Goal: Task Accomplishment & Management: Use online tool/utility

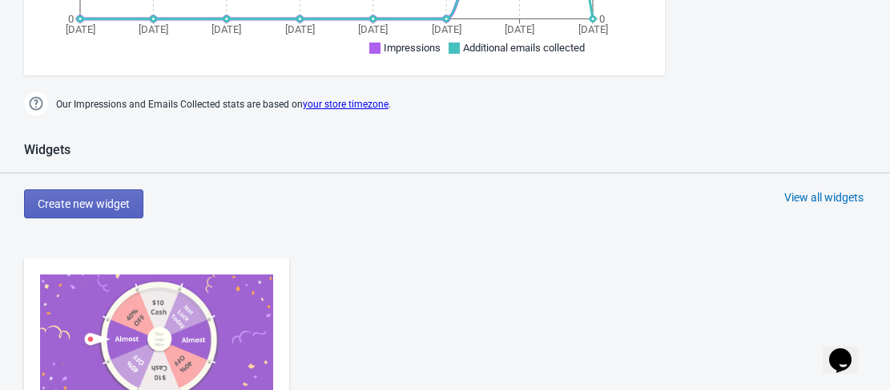
scroll to position [802, 0]
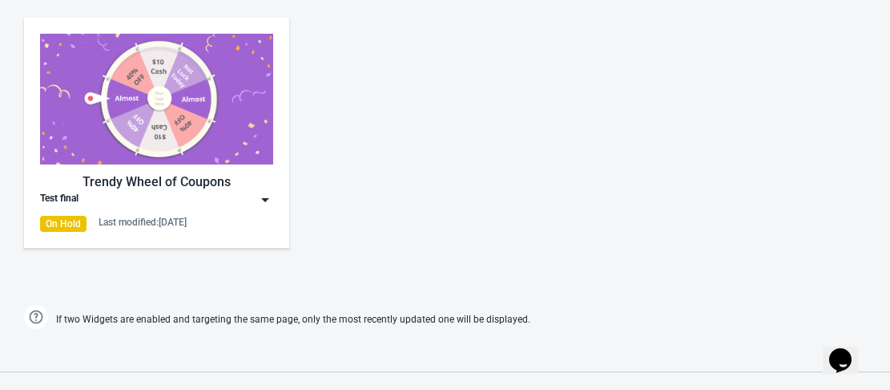
click at [207, 142] on img at bounding box center [156, 99] width 233 height 131
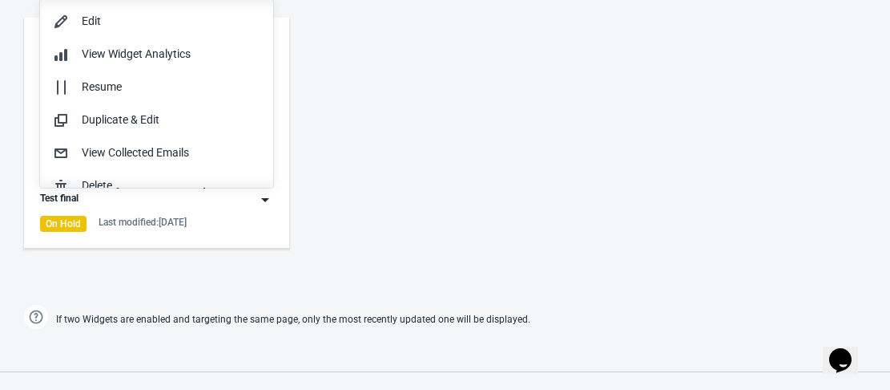
scroll to position [1, 0]
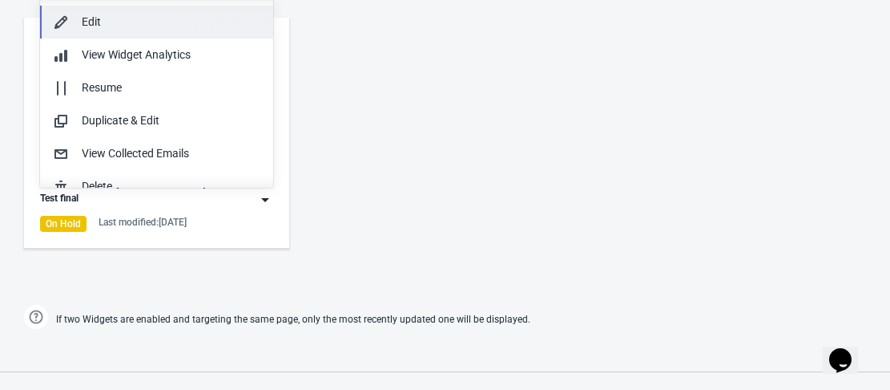
click at [115, 21] on div "Edit" at bounding box center [171, 22] width 179 height 17
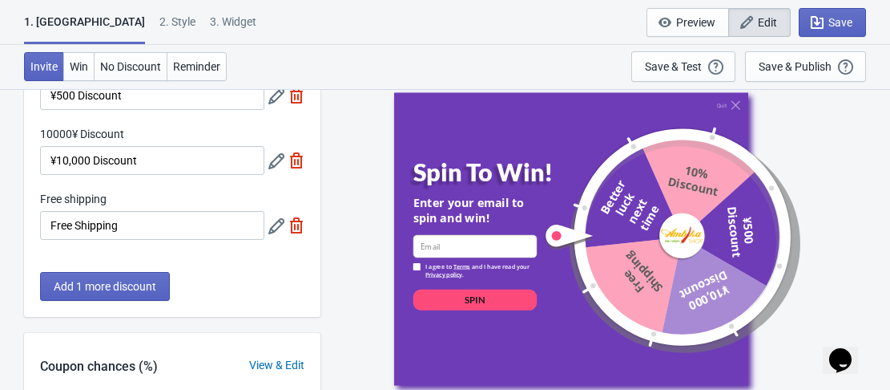
scroll to position [567, 0]
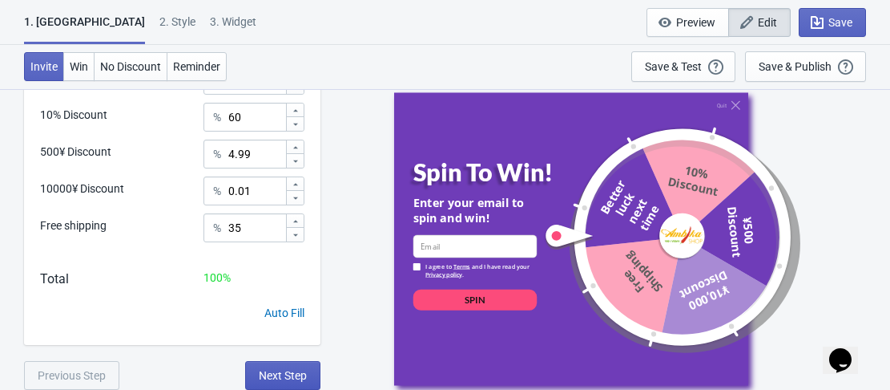
click at [273, 369] on span "Next Step" at bounding box center [283, 375] width 48 height 13
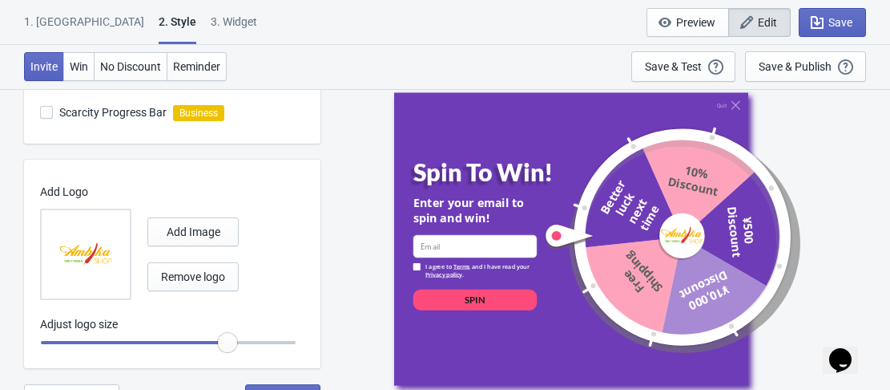
scroll to position [1029, 0]
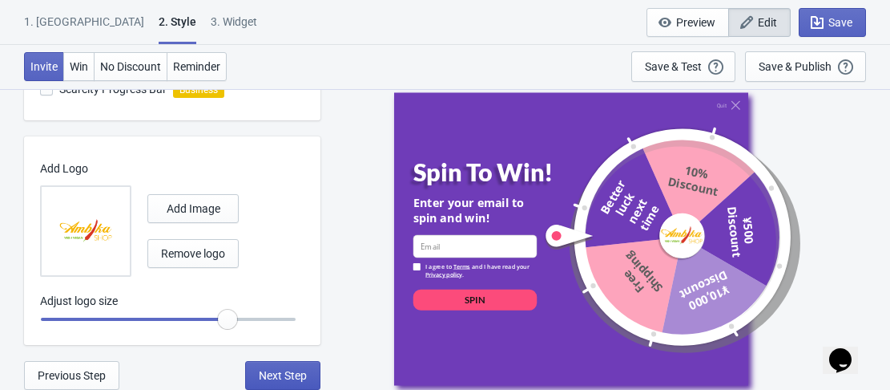
click at [291, 376] on span "Next Step" at bounding box center [283, 375] width 48 height 13
select select "homepageOnly"
select select "period"
select select "1"
select select "left"
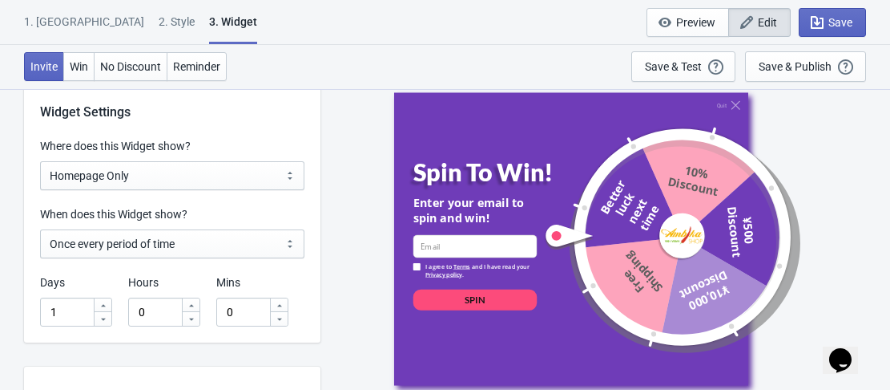
scroll to position [1363, 0]
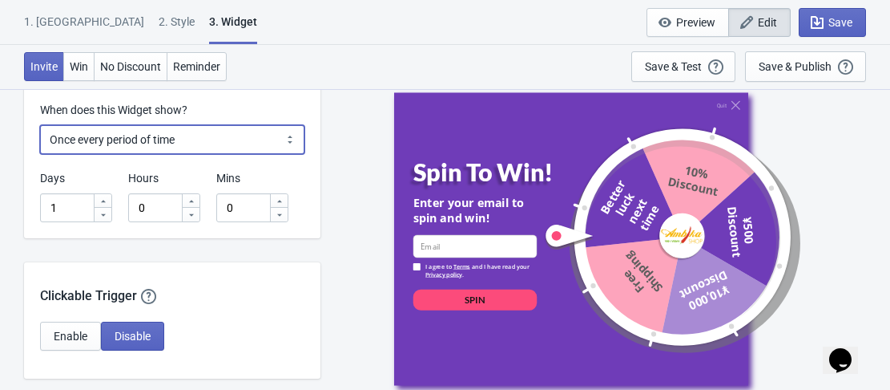
click at [220, 135] on select "Every new visit of page Once every period of time Once per visitor session (Rec…" at bounding box center [172, 139] width 265 height 29
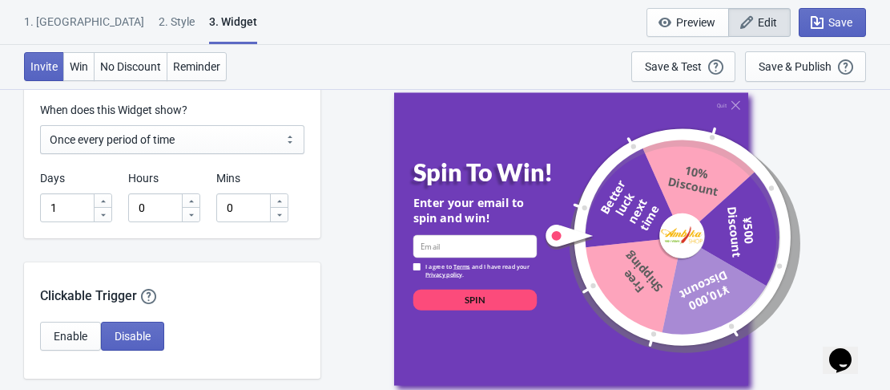
click at [273, 91] on div "Widget Settings Where does this Widget show? All Pages All Product Pages All Bl…" at bounding box center [172, 106] width 297 height 264
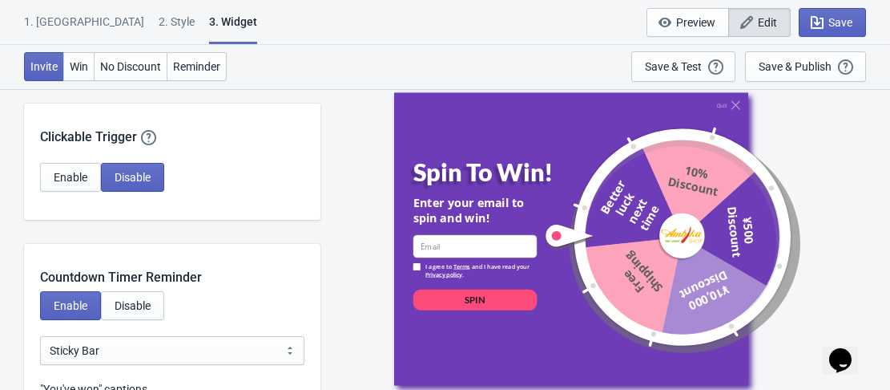
scroll to position [1523, 0]
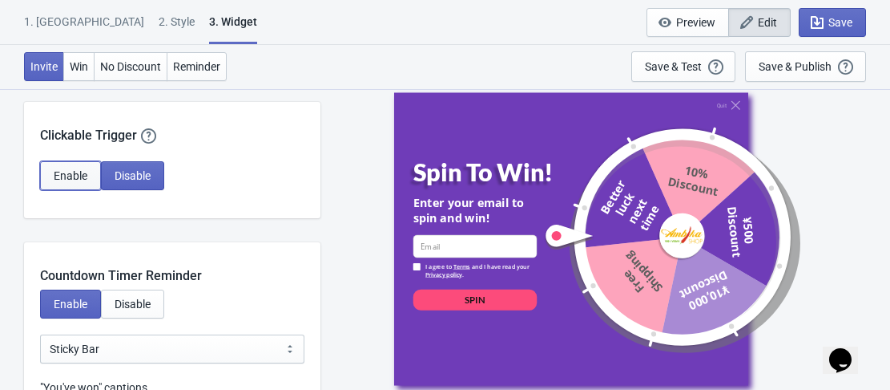
click at [74, 169] on span "Enable" at bounding box center [71, 175] width 34 height 13
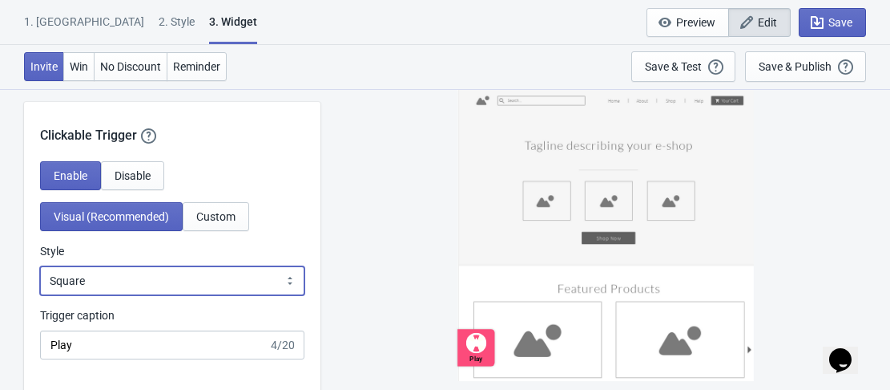
click at [244, 285] on select "Square Circle Tab" at bounding box center [172, 280] width 265 height 29
click at [40, 266] on select "Square Circle Tab" at bounding box center [172, 280] width 265 height 29
click at [115, 278] on select "Square Circle Tab" at bounding box center [172, 280] width 265 height 29
click at [40, 266] on select "Square Circle Tab" at bounding box center [172, 280] width 265 height 29
click at [116, 279] on select "Square Circle Tab" at bounding box center [172, 280] width 265 height 29
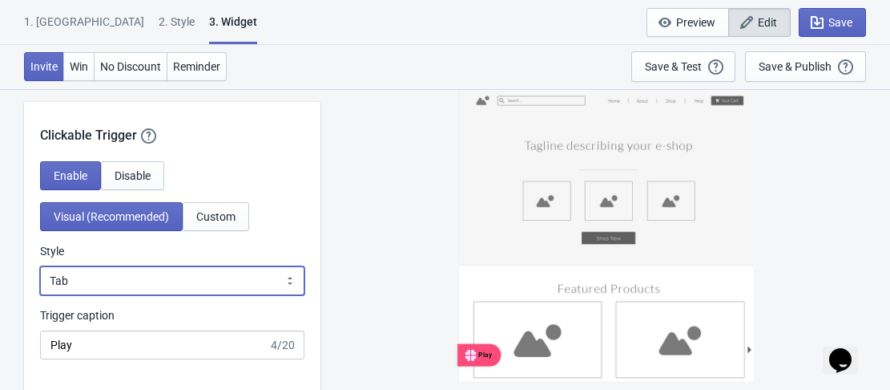
click at [40, 266] on select "Square Circle Tab" at bounding box center [172, 280] width 265 height 29
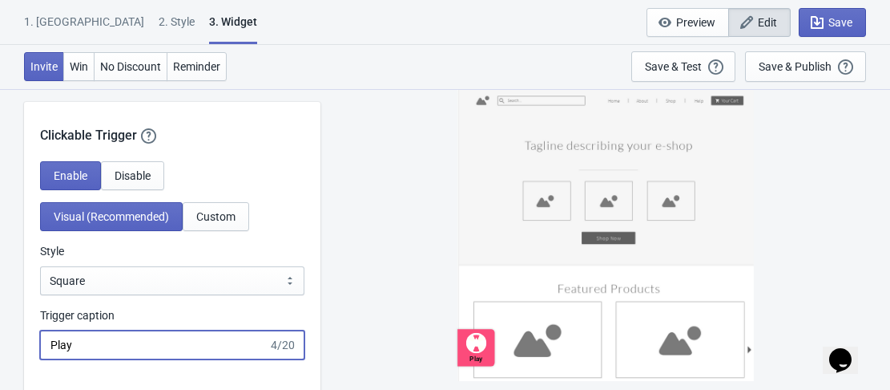
click at [113, 348] on input "Play" at bounding box center [154, 344] width 228 height 29
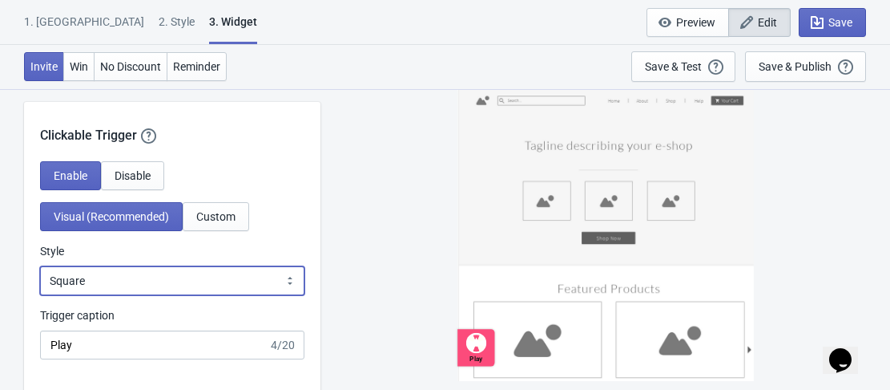
click at [107, 284] on select "Square Circle Tab" at bounding box center [172, 280] width 265 height 29
select select "circle"
click at [40, 266] on select "Square Circle Tab" at bounding box center [172, 280] width 265 height 29
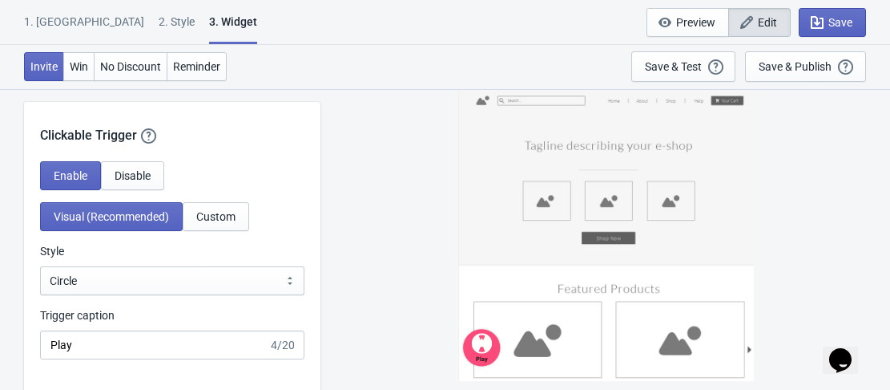
scroll to position [0, 0]
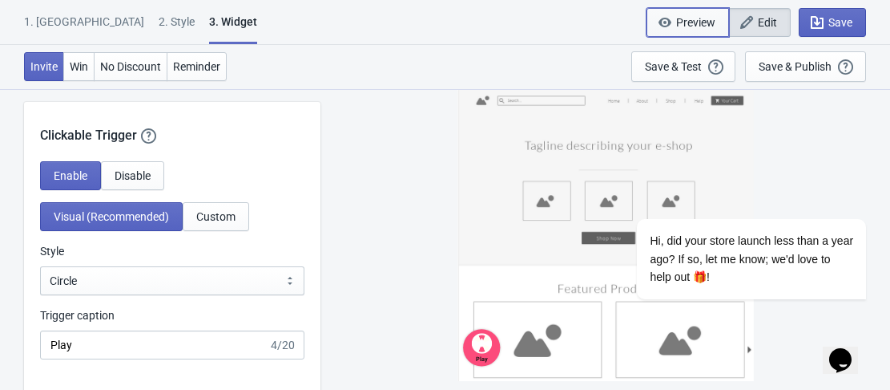
click at [654, 19] on button "Preview" at bounding box center [688, 22] width 83 height 29
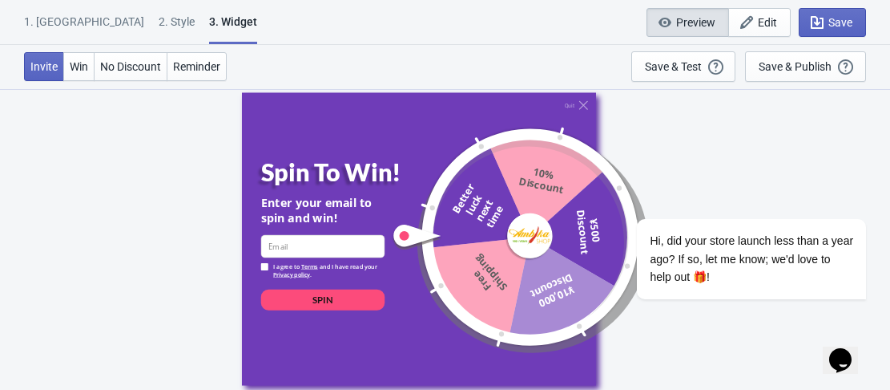
scroll to position [88, 0]
click at [676, 60] on div "Save & Test" at bounding box center [673, 66] width 57 height 13
click at [831, 27] on span "Save" at bounding box center [841, 22] width 24 height 13
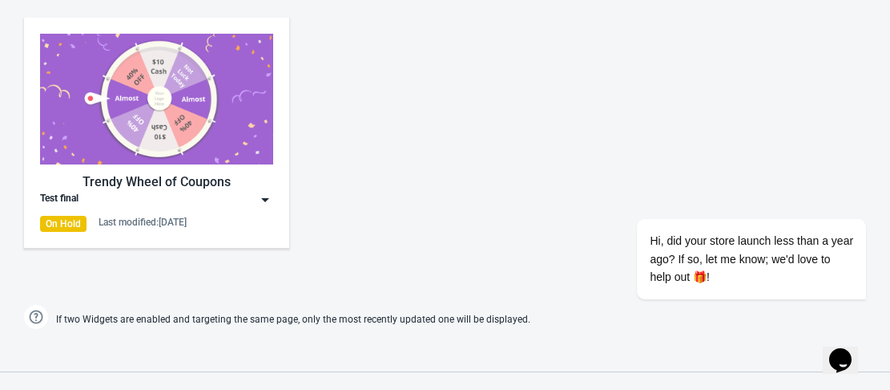
scroll to position [898, 0]
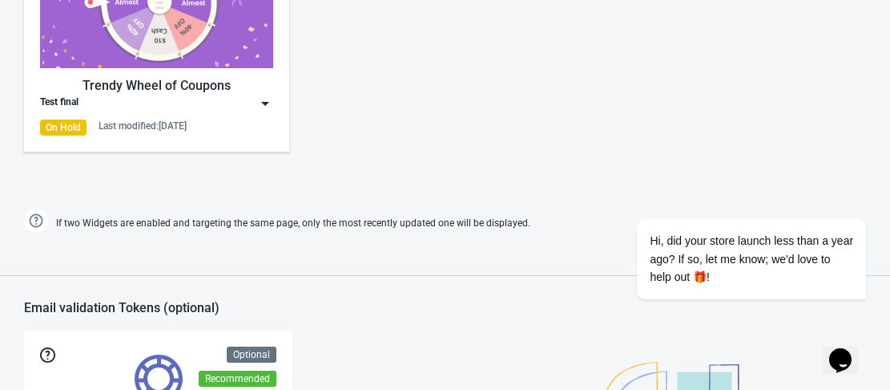
click at [266, 103] on img at bounding box center [265, 103] width 16 height 16
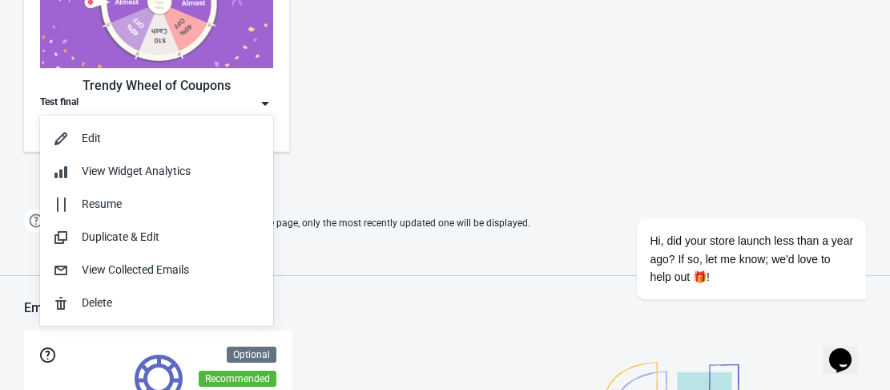
click at [266, 103] on img at bounding box center [265, 103] width 16 height 16
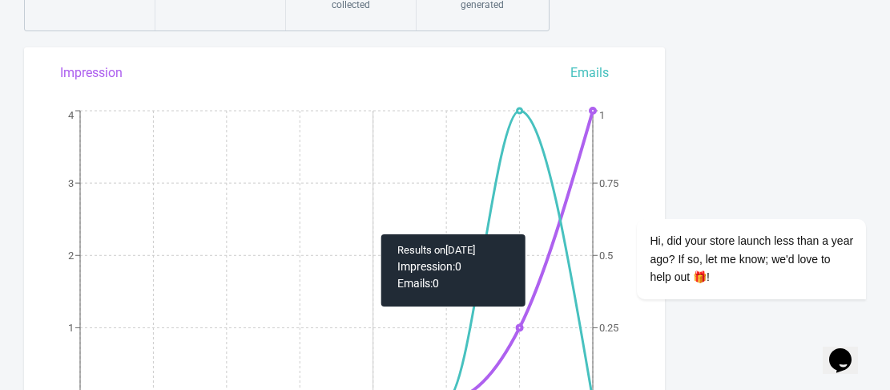
scroll to position [0, 0]
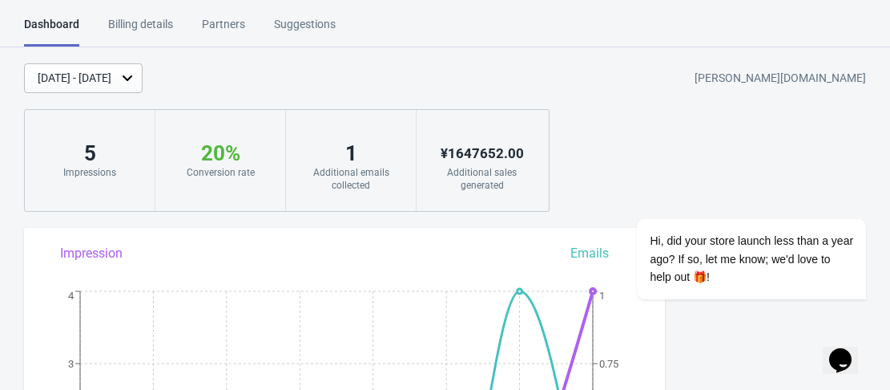
click at [111, 83] on div "[DATE] - [DATE]" at bounding box center [75, 78] width 74 height 17
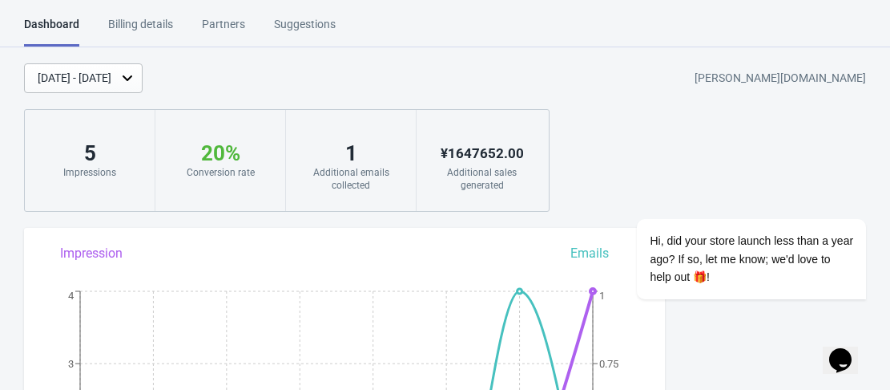
click at [522, 75] on div "[DATE] - [DATE] [PERSON_NAME][DOMAIN_NAME]" at bounding box center [457, 78] width 866 height 30
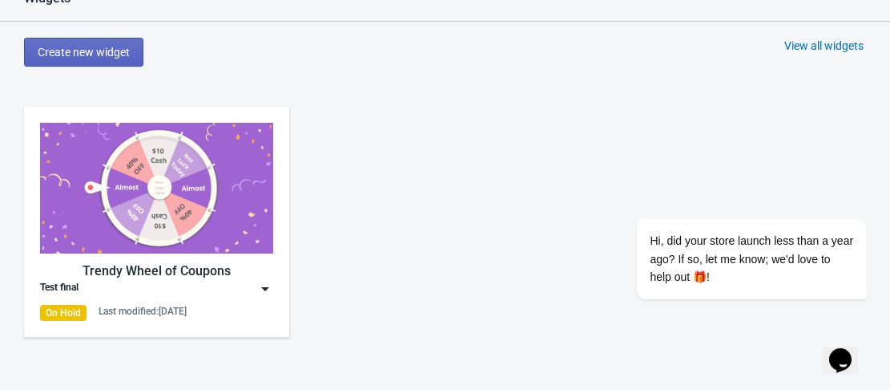
scroll to position [713, 0]
